Goal: Obtain resource: Obtain resource

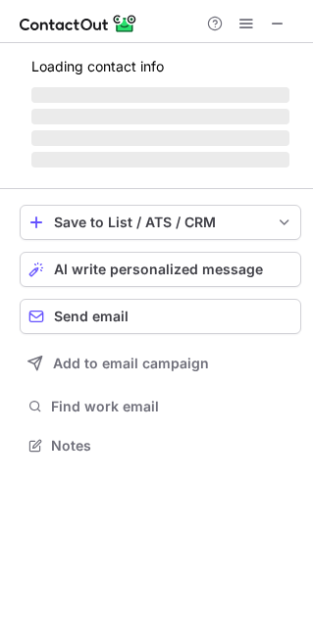
scroll to position [443, 312]
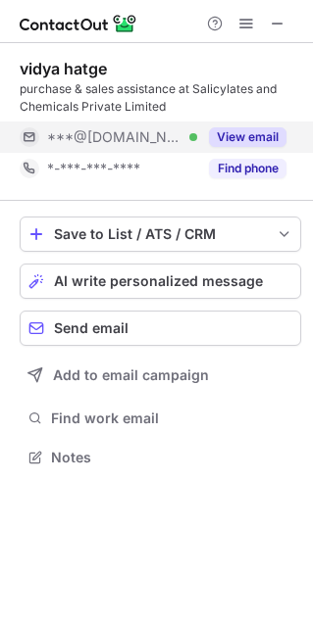
click at [238, 125] on div "View email" at bounding box center [241, 136] width 89 height 31
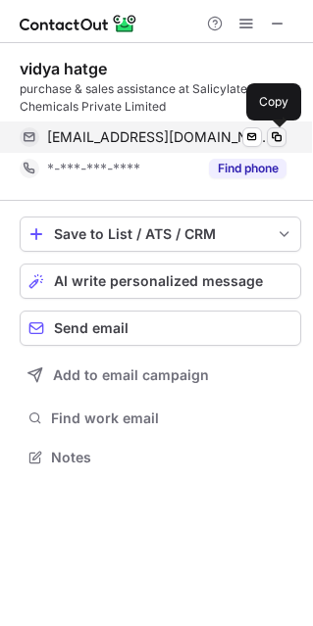
click at [276, 137] on span at bounding box center [276, 137] width 16 height 16
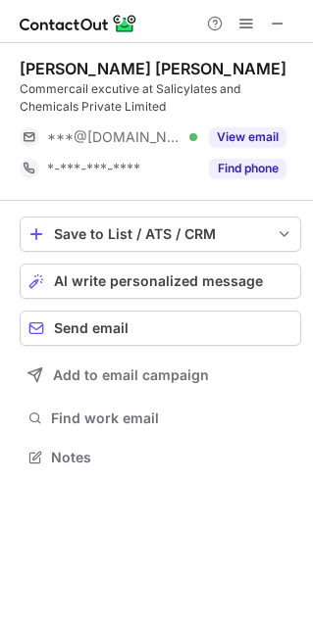
scroll to position [443, 312]
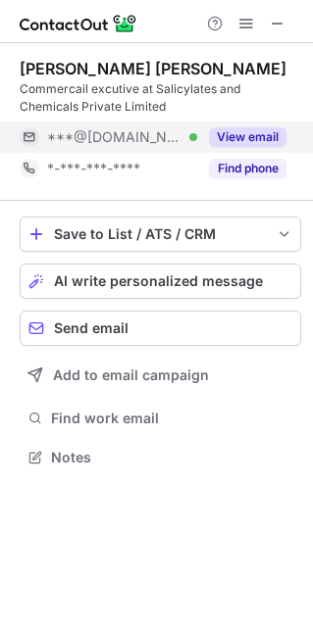
click at [274, 138] on button "View email" at bounding box center [247, 137] width 77 height 20
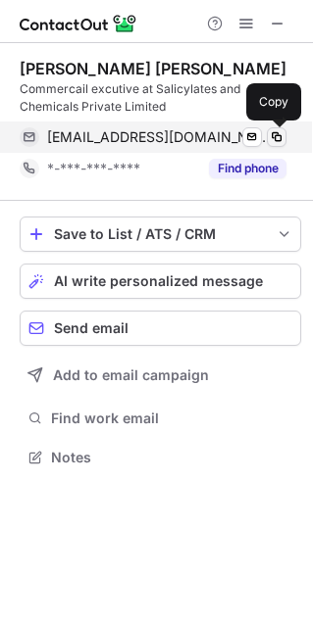
click at [271, 137] on span at bounding box center [276, 137] width 16 height 16
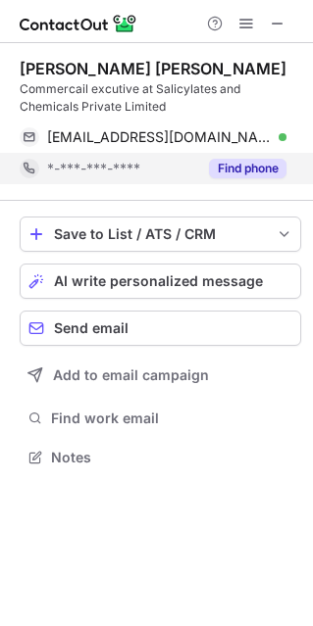
click at [231, 163] on button "Find phone" at bounding box center [247, 169] width 77 height 20
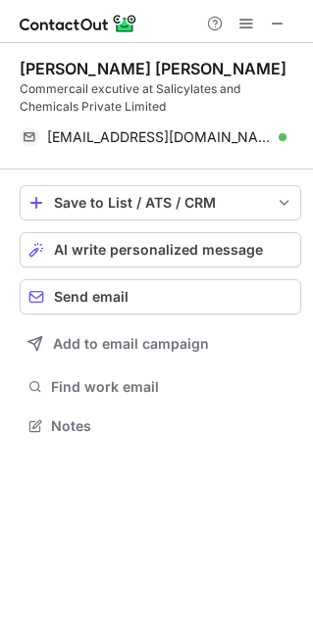
scroll to position [411, 312]
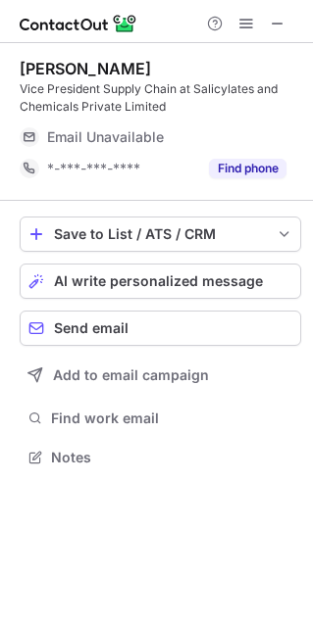
scroll to position [443, 312]
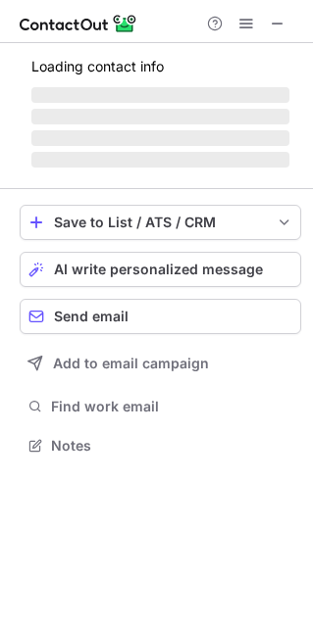
scroll to position [443, 312]
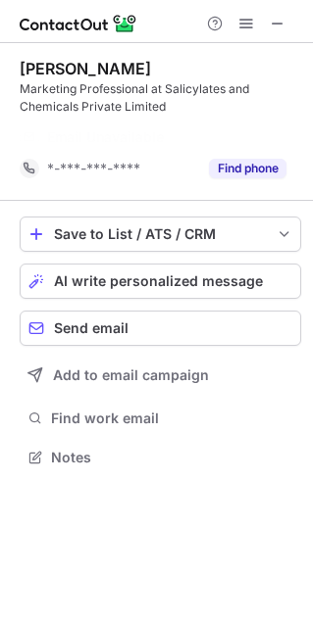
scroll to position [411, 312]
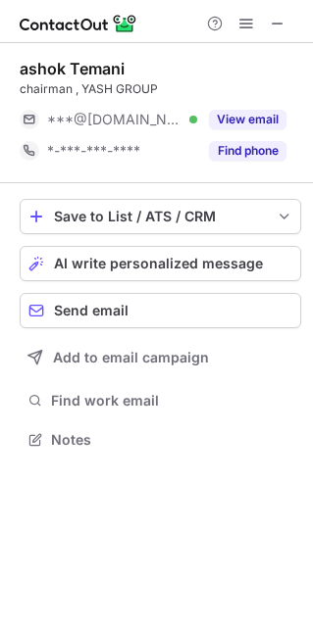
scroll to position [10, 10]
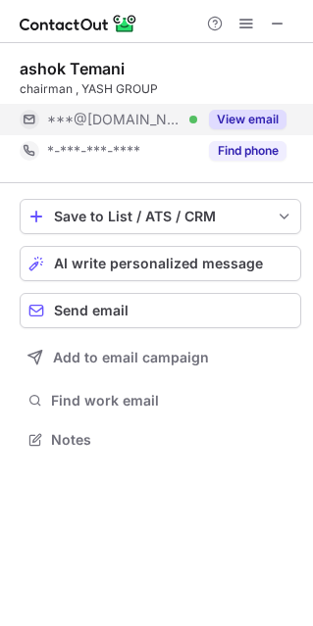
click at [255, 123] on button "View email" at bounding box center [247, 120] width 77 height 20
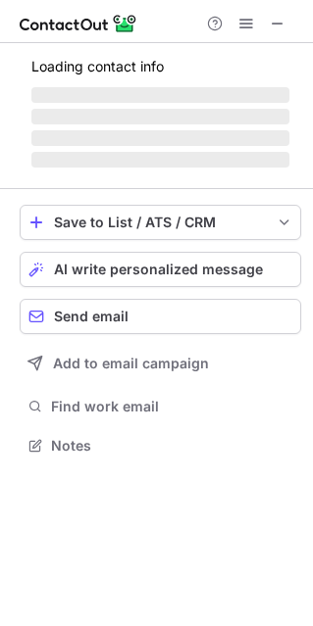
scroll to position [10, 10]
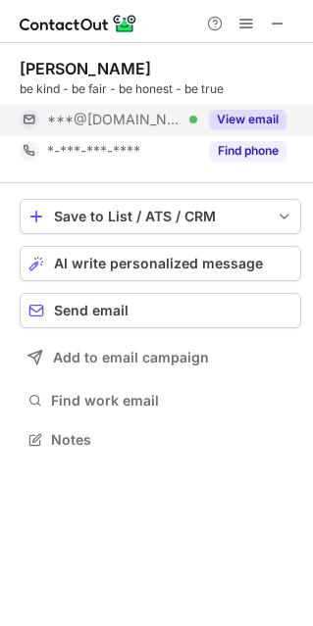
click at [265, 130] on div "View email" at bounding box center [241, 119] width 89 height 31
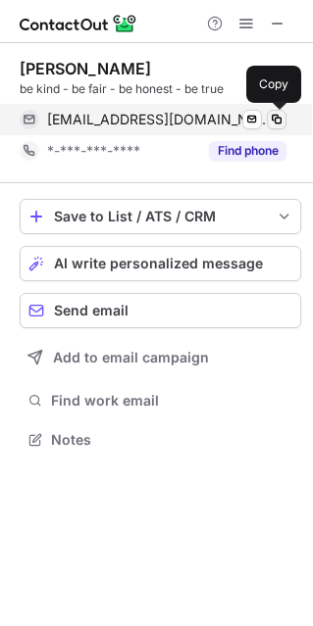
click at [279, 117] on span at bounding box center [276, 120] width 16 height 16
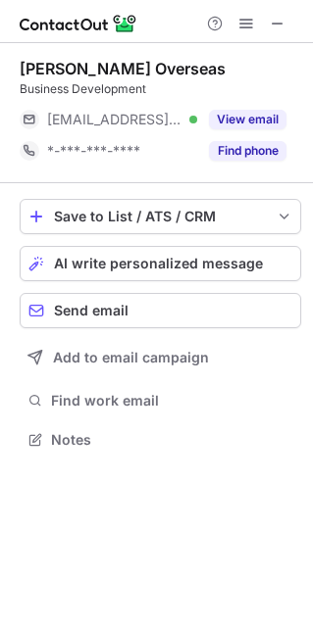
scroll to position [10, 10]
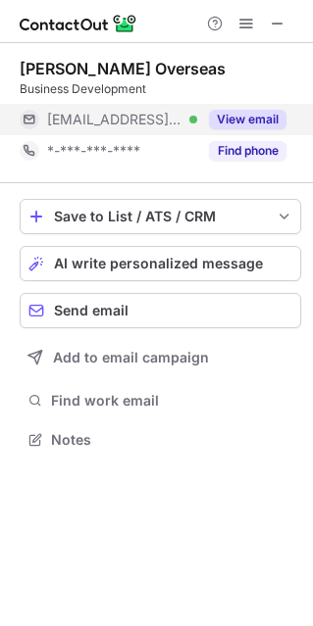
click at [258, 118] on button "View email" at bounding box center [247, 120] width 77 height 20
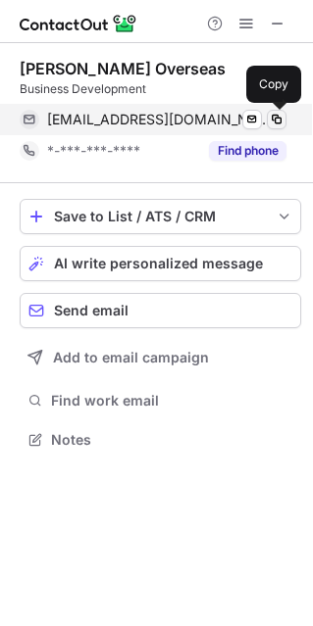
click at [280, 121] on span at bounding box center [276, 120] width 16 height 16
